Goal: Task Accomplishment & Management: Use online tool/utility

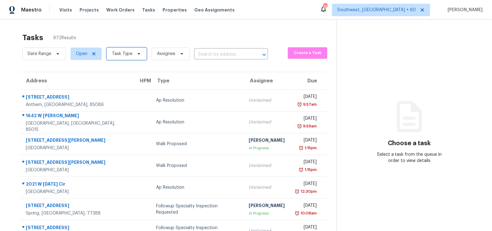
click at [132, 57] on span "Task Type" at bounding box center [127, 54] width 40 height 12
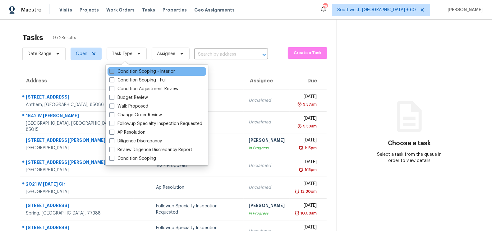
click at [132, 68] on label "Condition Scoping - Interior" at bounding box center [142, 71] width 66 height 6
click at [113, 68] on input "Condition Scoping - Interior" at bounding box center [111, 70] width 4 height 4
checkbox input "true"
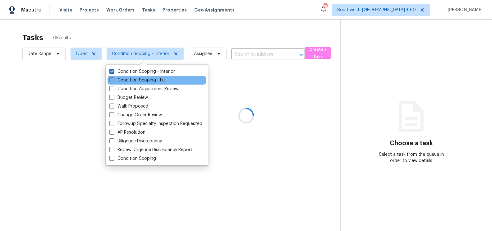
click at [135, 77] on label "Condition Scoping - Full" at bounding box center [137, 80] width 57 height 6
click at [113, 77] on input "Condition Scoping - Full" at bounding box center [111, 79] width 4 height 4
checkbox input "true"
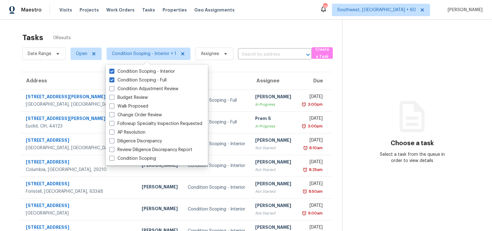
click at [186, 28] on div "Tasks 0 Results Date Range Open Condition Scoping - Interior + 1 Assignee ​ Cre…" at bounding box center [246, 166] width 492 height 293
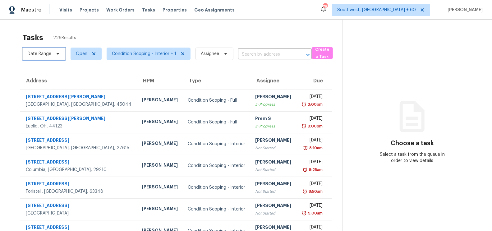
click at [44, 55] on span "Date Range" at bounding box center [40, 54] width 24 height 6
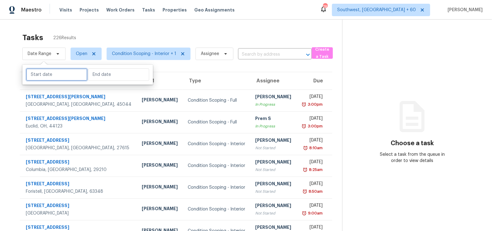
click at [35, 72] on input "text" at bounding box center [56, 74] width 61 height 12
select select "8"
select select "2025"
select select "9"
select select "2025"
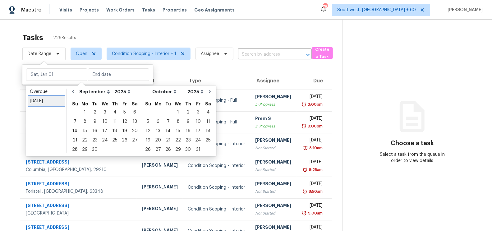
click at [42, 100] on div "[DATE]" at bounding box center [46, 101] width 33 height 6
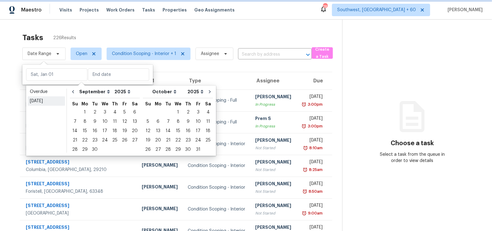
type input "[DATE]"
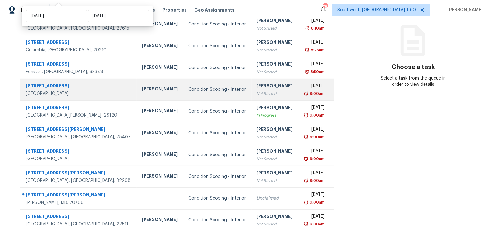
scroll to position [92, 0]
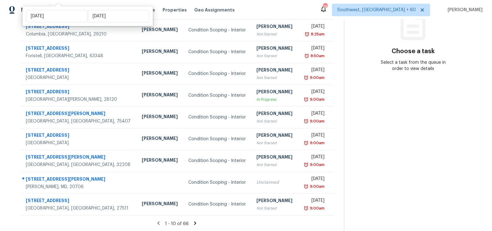
click at [195, 223] on icon at bounding box center [195, 223] width 6 height 6
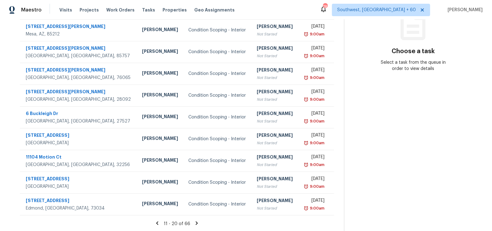
click at [195, 223] on div "11 - 20 of 66" at bounding box center [177, 223] width 334 height 7
click at [198, 223] on icon at bounding box center [197, 222] width 2 height 3
